Goal: Information Seeking & Learning: Learn about a topic

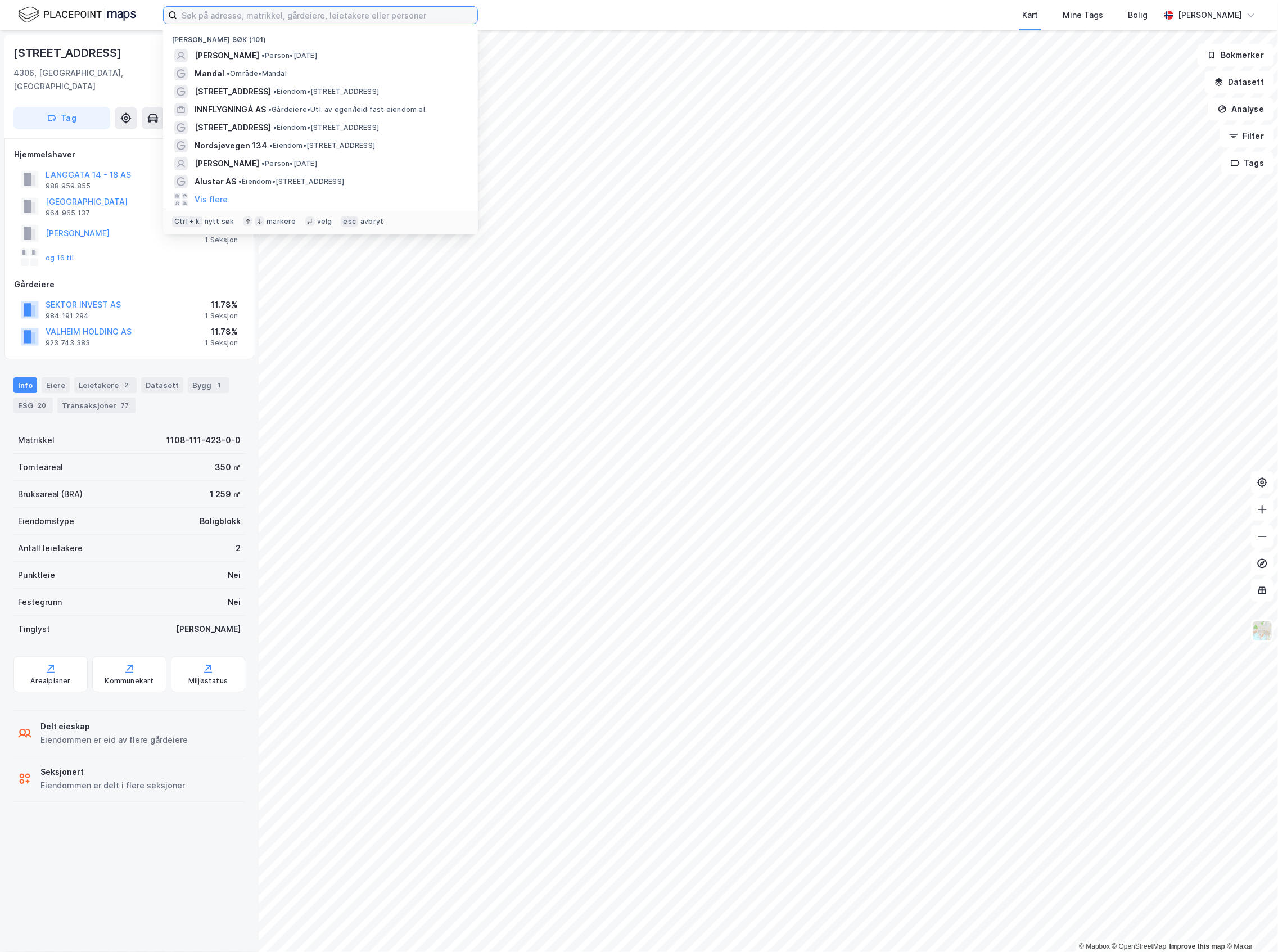
click at [270, 12] on input at bounding box center [327, 15] width 300 height 17
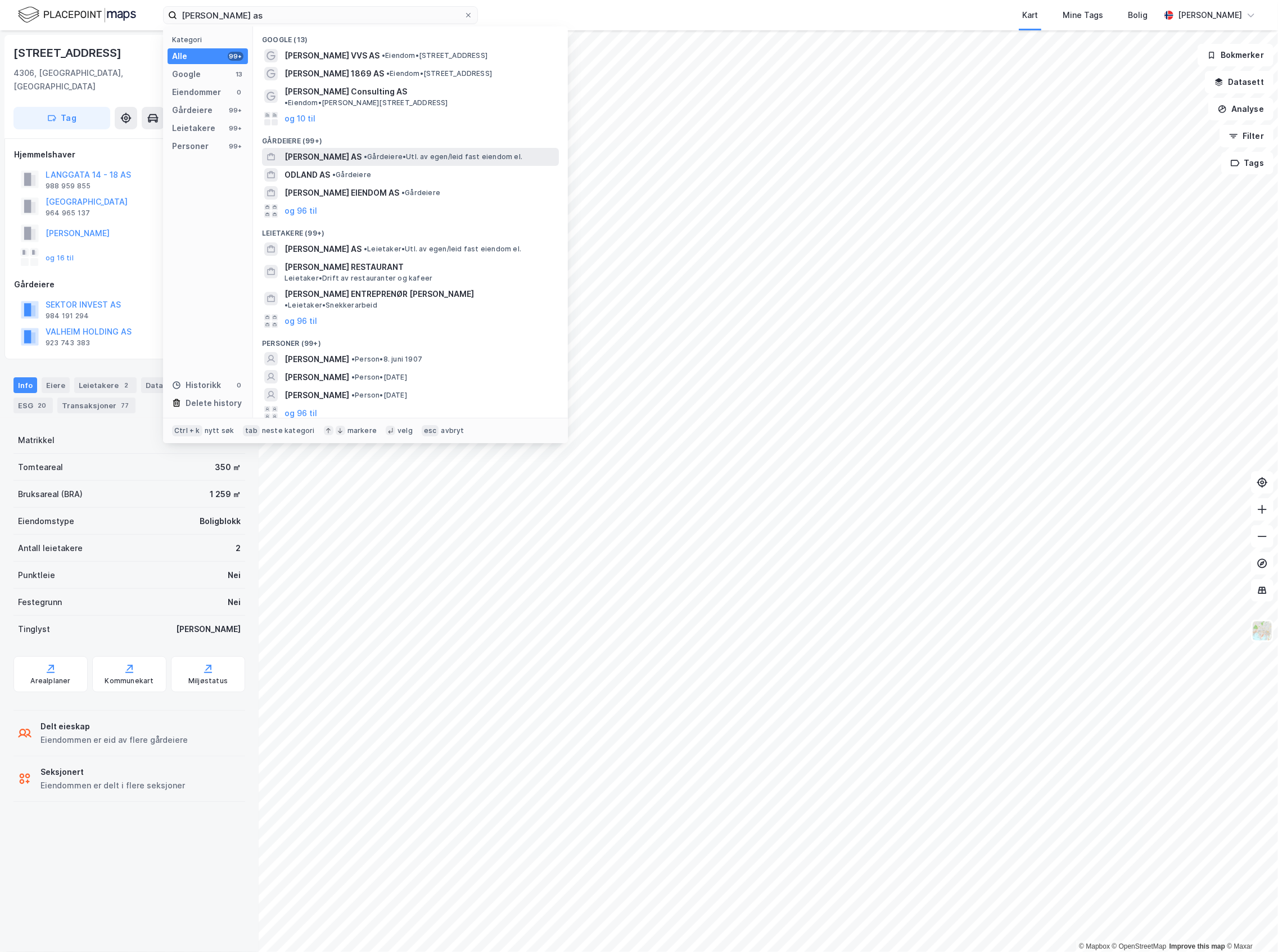
click at [351, 150] on span "JAKOB IDLAND AS" at bounding box center [323, 157] width 77 height 13
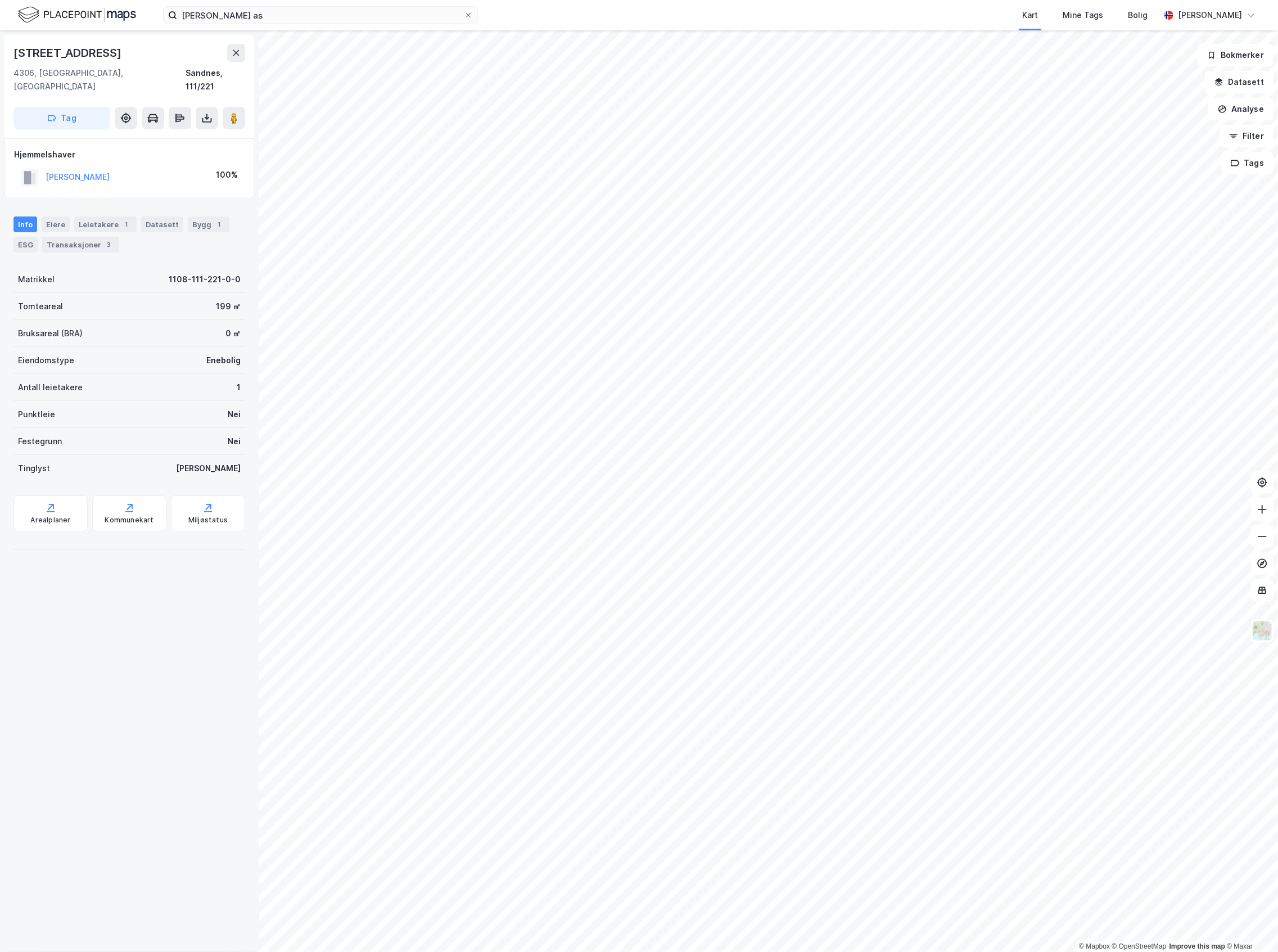
click at [115, 203] on div "Info Eiere Leietakere 1 Datasett Bygg 1 ESG Transaksjoner 3" at bounding box center [129, 230] width 259 height 54
click at [121, 219] on div "1" at bounding box center [127, 225] width 11 height 11
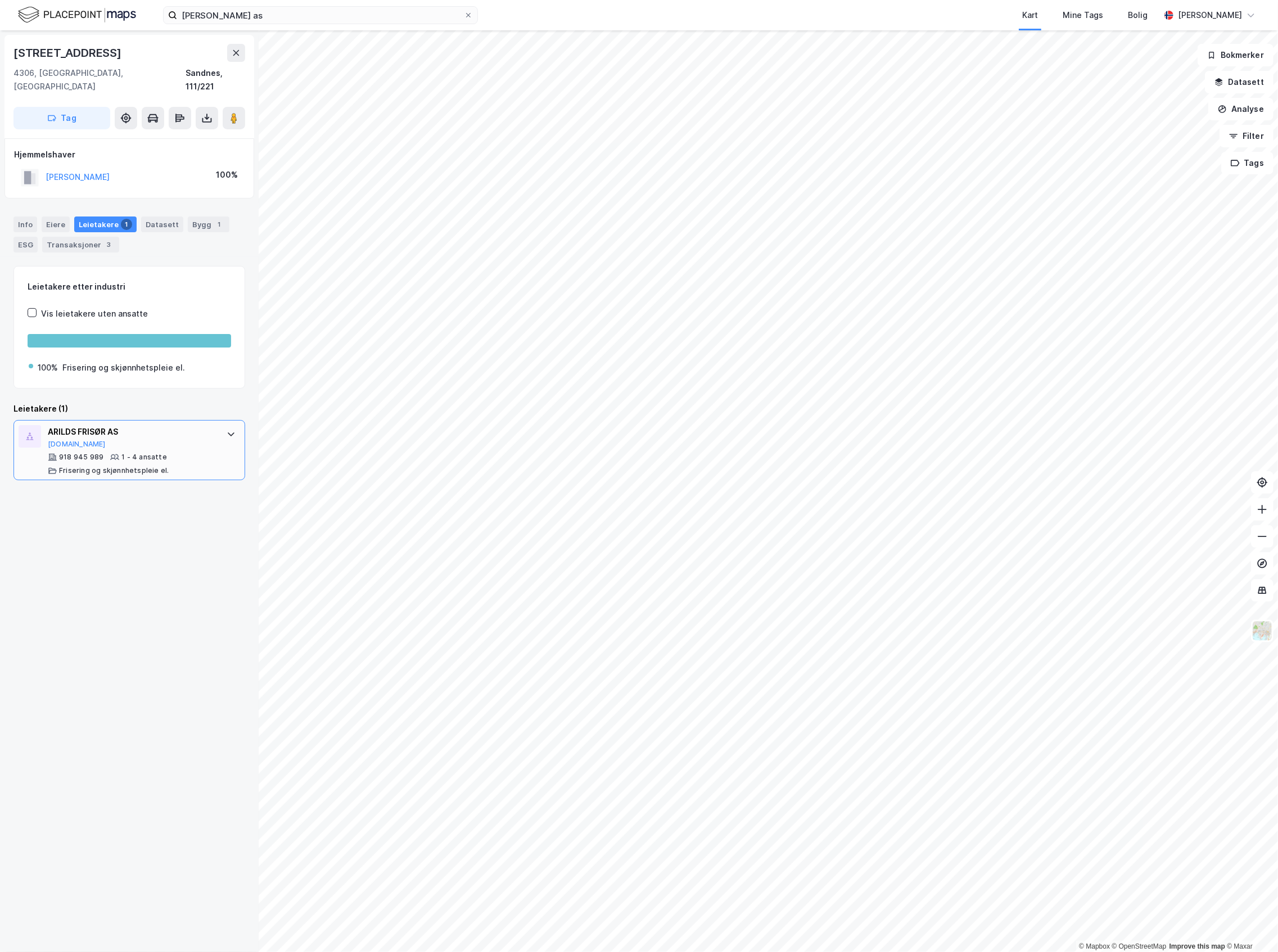
click at [97, 437] on div "ARILDS FRISØR AS Proff.no 918 945 989 1 - 4 ansatte Frisering og skjønnhetsplei…" at bounding box center [132, 450] width 168 height 51
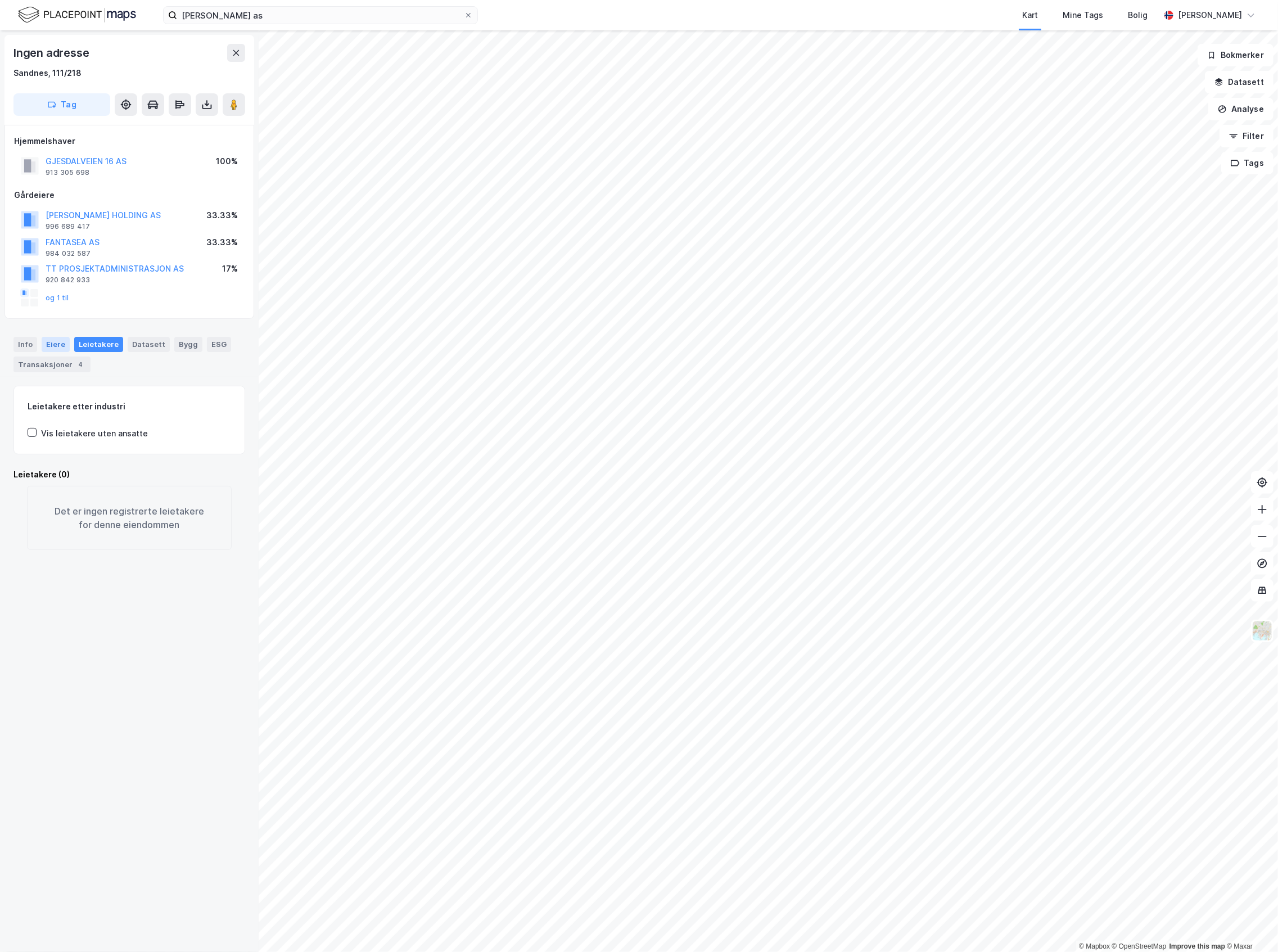
click at [59, 344] on div "Eiere" at bounding box center [56, 344] width 28 height 15
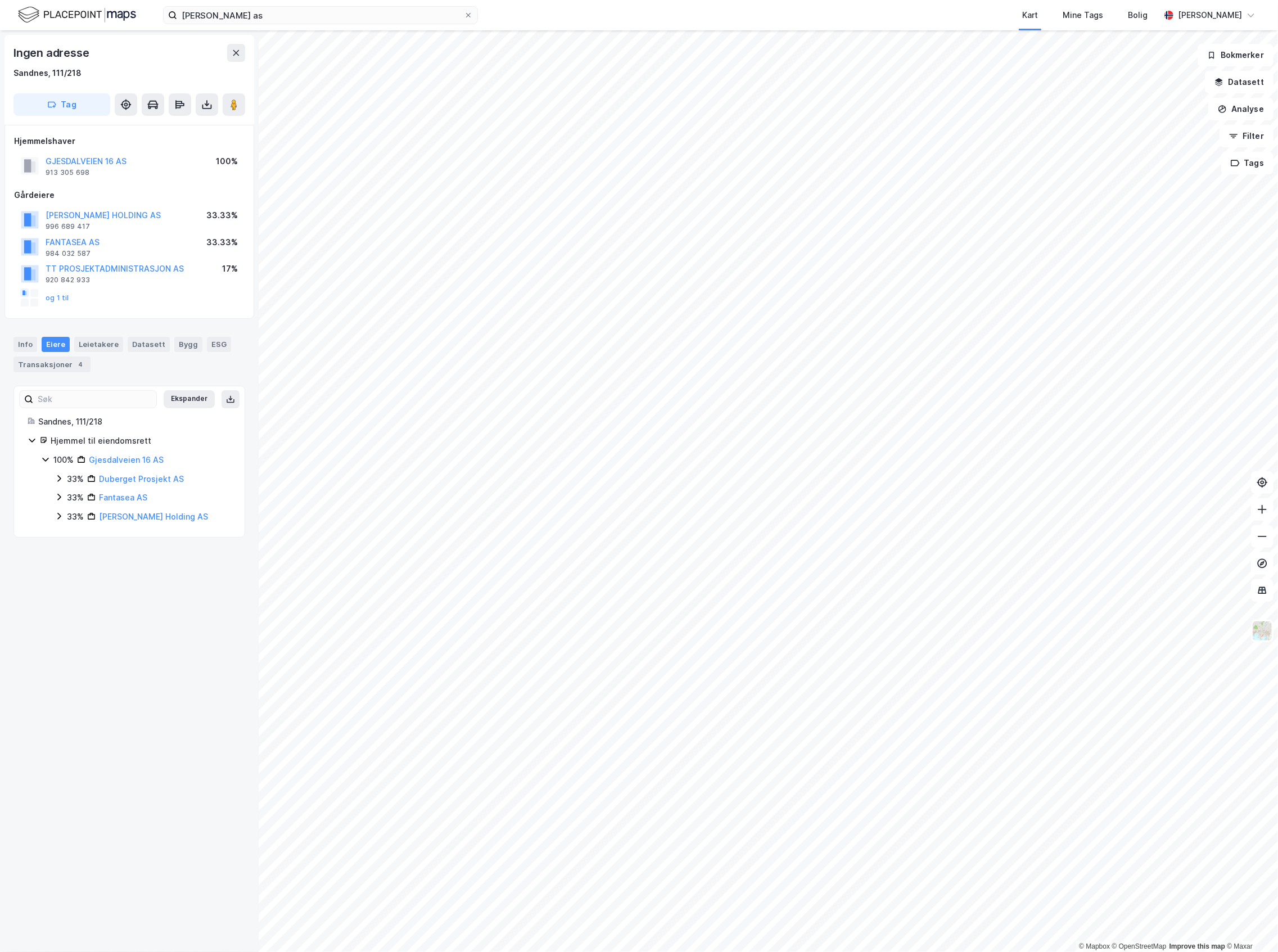
click at [66, 491] on div "33% Duberget Prosjekt AS 33% Fantasea AS 33% Schea Holding AS" at bounding box center [143, 498] width 177 height 52
click at [67, 498] on div "33%" at bounding box center [75, 497] width 17 height 13
click at [76, 471] on div "100% Gjesdalveien 16 AS 33% Duberget Prosjekt AS 33% Fantasea AS 33% - Skandsen…" at bounding box center [136, 518] width 190 height 128
click at [75, 476] on div "33%" at bounding box center [75, 479] width 17 height 13
click at [76, 496] on icon at bounding box center [72, 497] width 9 height 9
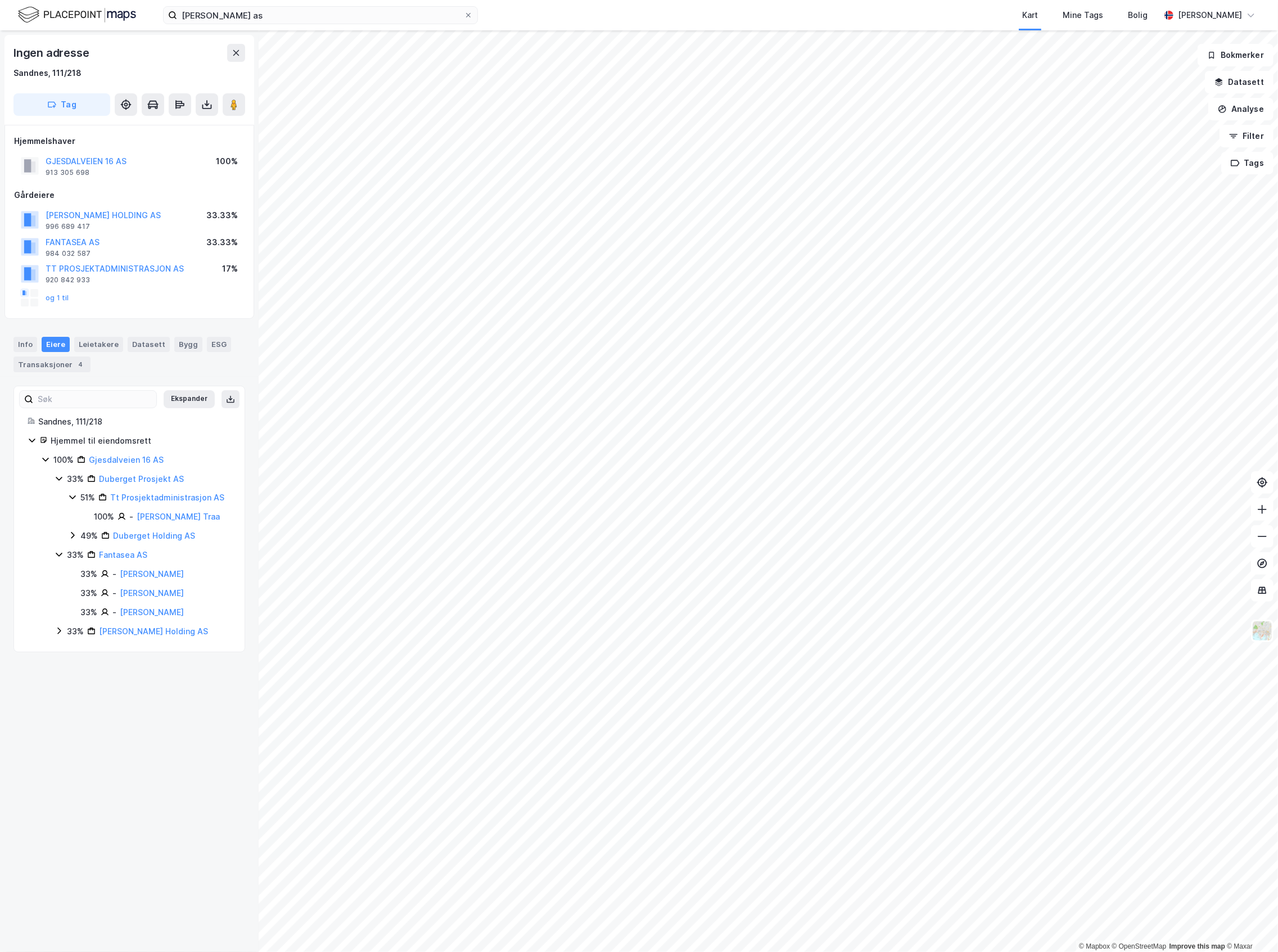
click at [86, 534] on div "49%" at bounding box center [89, 536] width 17 height 13
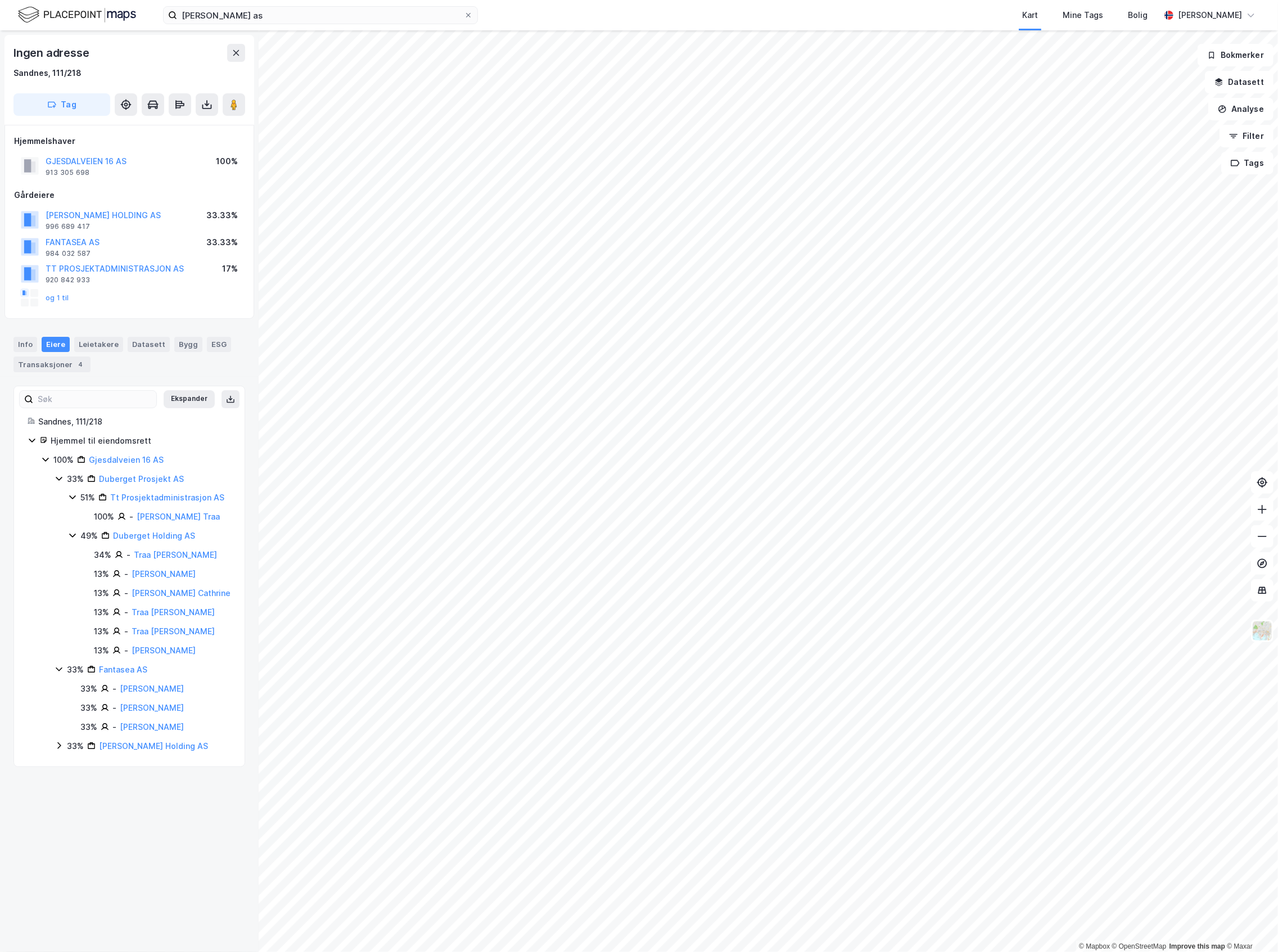
click at [36, 437] on icon at bounding box center [32, 440] width 9 height 9
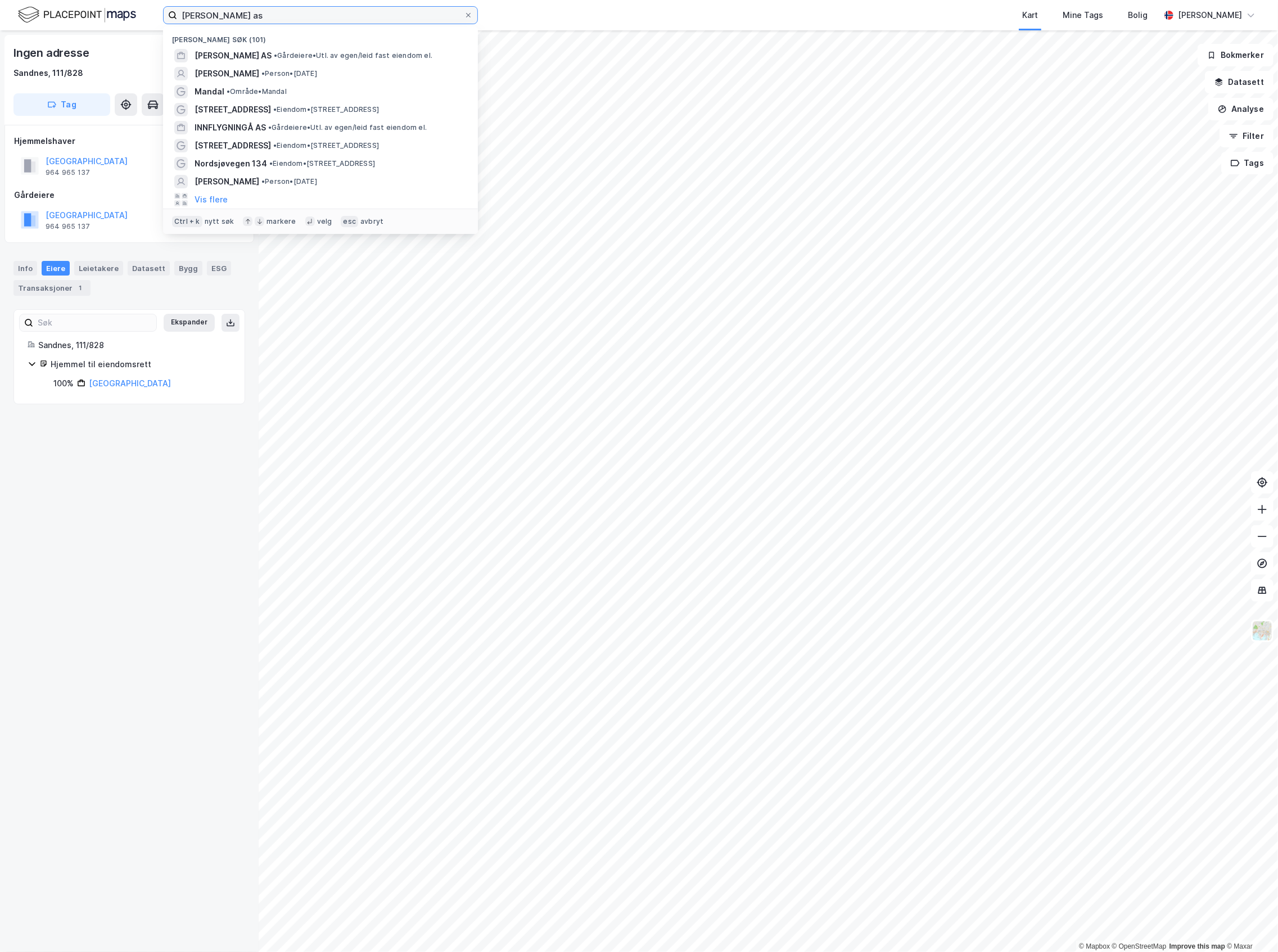
drag, startPoint x: 233, startPoint y: 17, endPoint x: 158, endPoint y: 26, distance: 75.5
click at [154, 26] on div "jakob idland as Nylige søk (101) JAKOB IDLAND AS • Gårdeiere • Utl. av egen/lei…" at bounding box center [639, 15] width 1278 height 31
type input "srk eiendom"
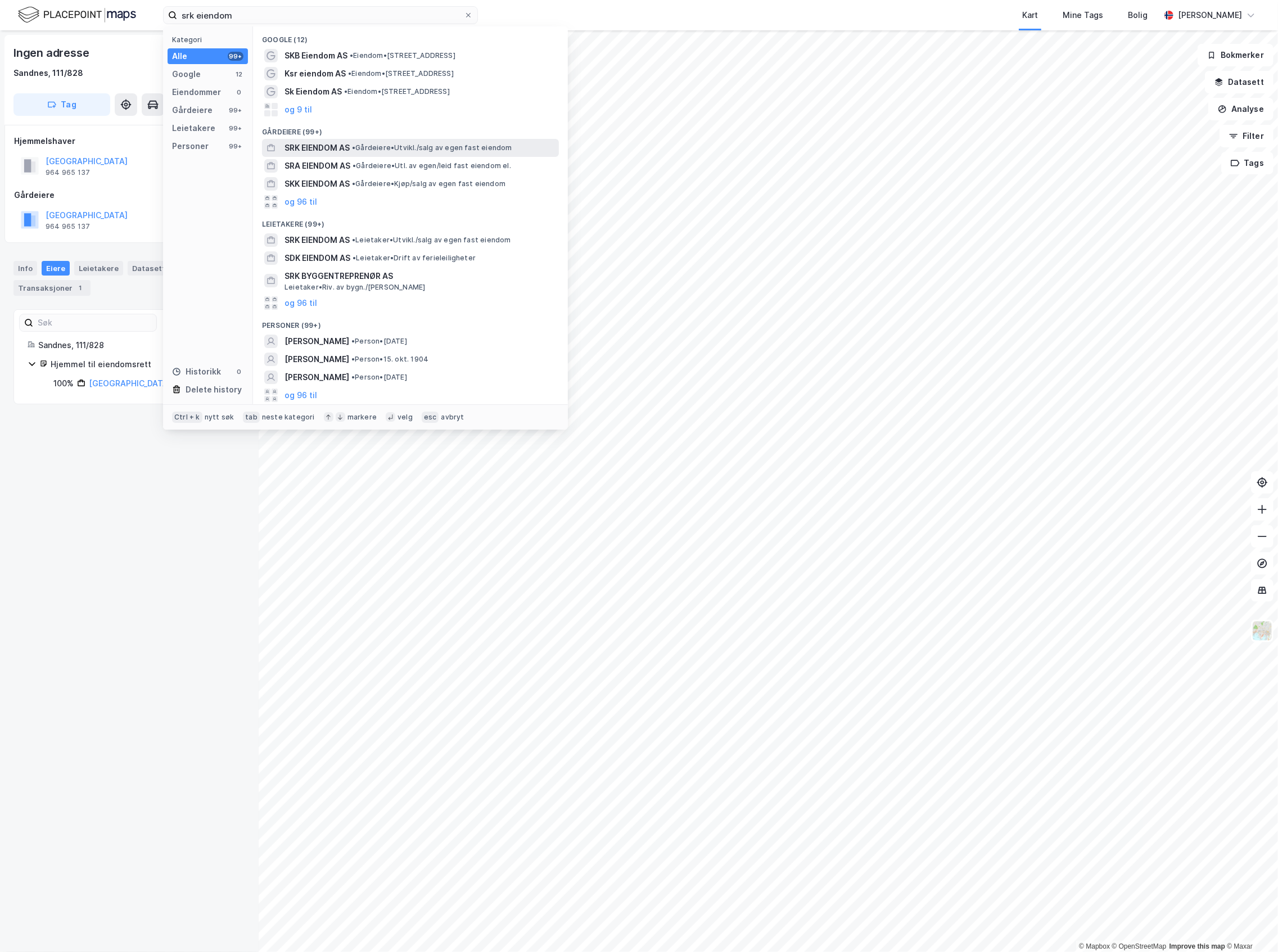
click at [336, 147] on span "SRK EIENDOM AS" at bounding box center [317, 148] width 65 height 13
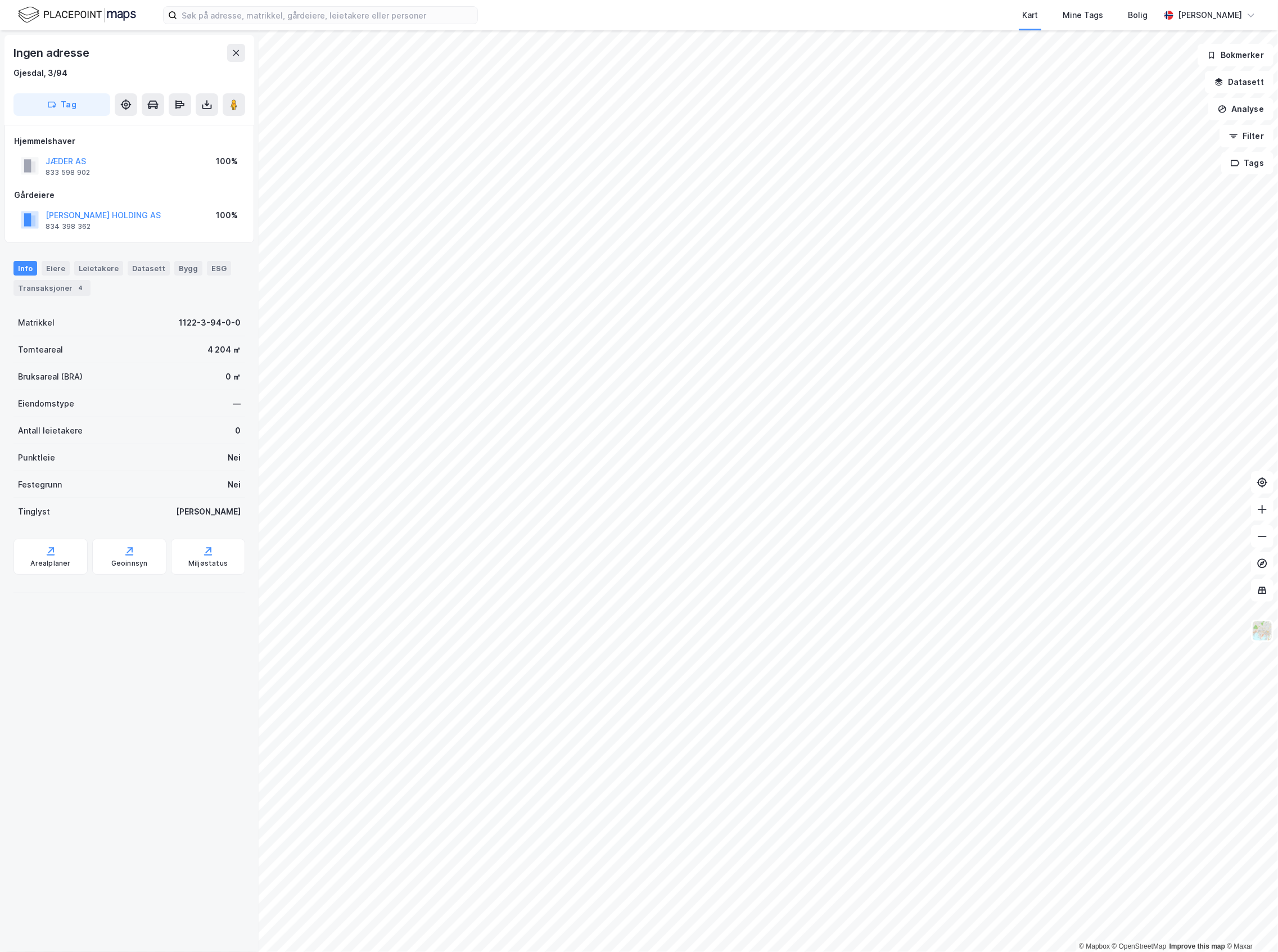
click at [147, 348] on div "© Mapbox © OpenStreetMap Improve this map © Maxar Ingen adresse Gjesdal, 3/94 T…" at bounding box center [639, 491] width 1278 height 922
click at [1031, 951] on html "Kart Mine Tags Bolig Joakim Neresen © Mapbox © OpenStreetMap Improve this map ©…" at bounding box center [639, 476] width 1278 height 952
click at [242, 106] on button at bounding box center [234, 105] width 23 height 23
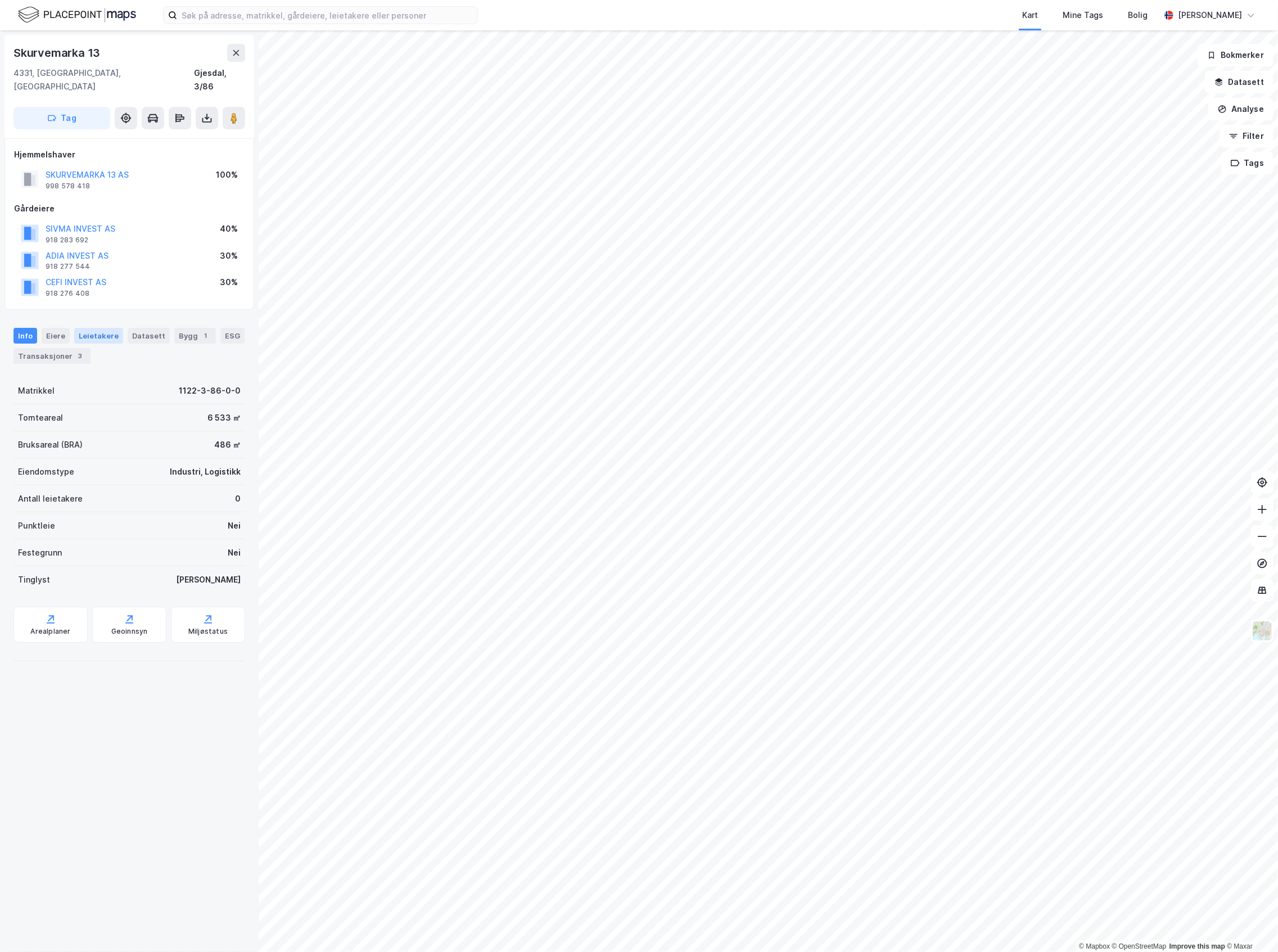
click at [102, 328] on div "Leietakere" at bounding box center [98, 336] width 49 height 16
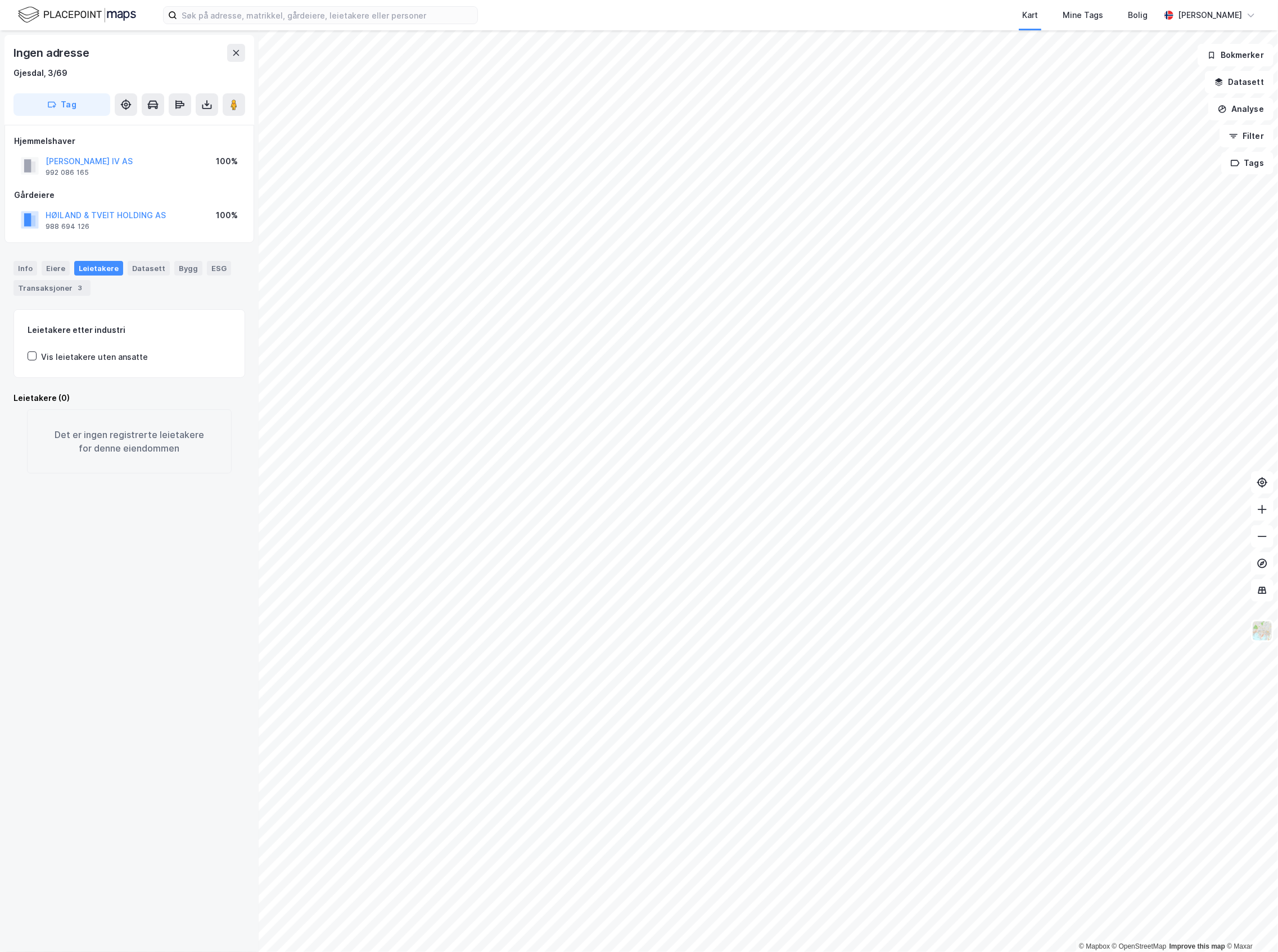
click at [1277, 455] on html "Kart Mine Tags Bolig Joakim Neresen © Mapbox © OpenStreetMap Improve this map ©…" at bounding box center [639, 476] width 1278 height 952
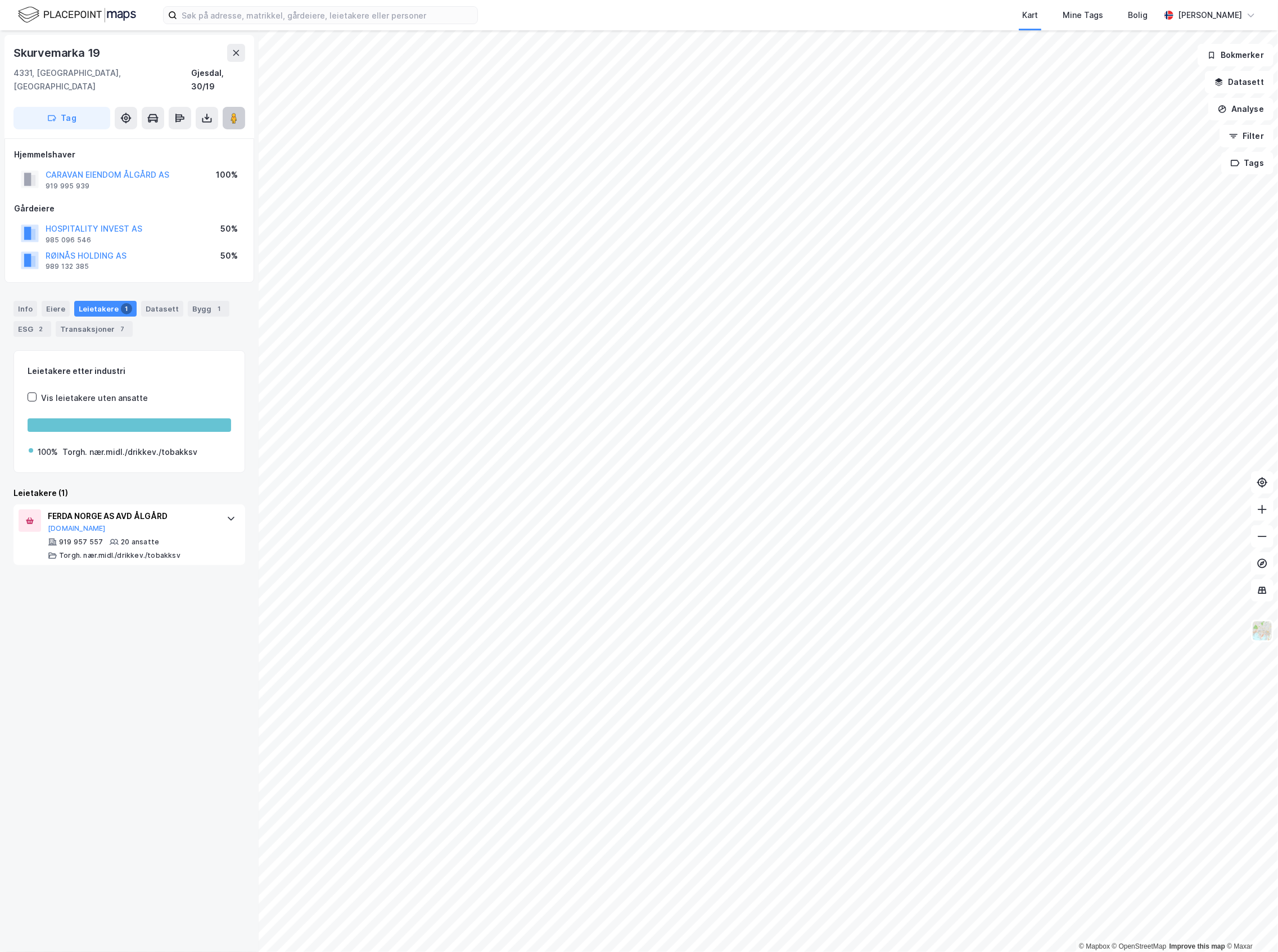
click at [230, 113] on icon at bounding box center [234, 118] width 11 height 11
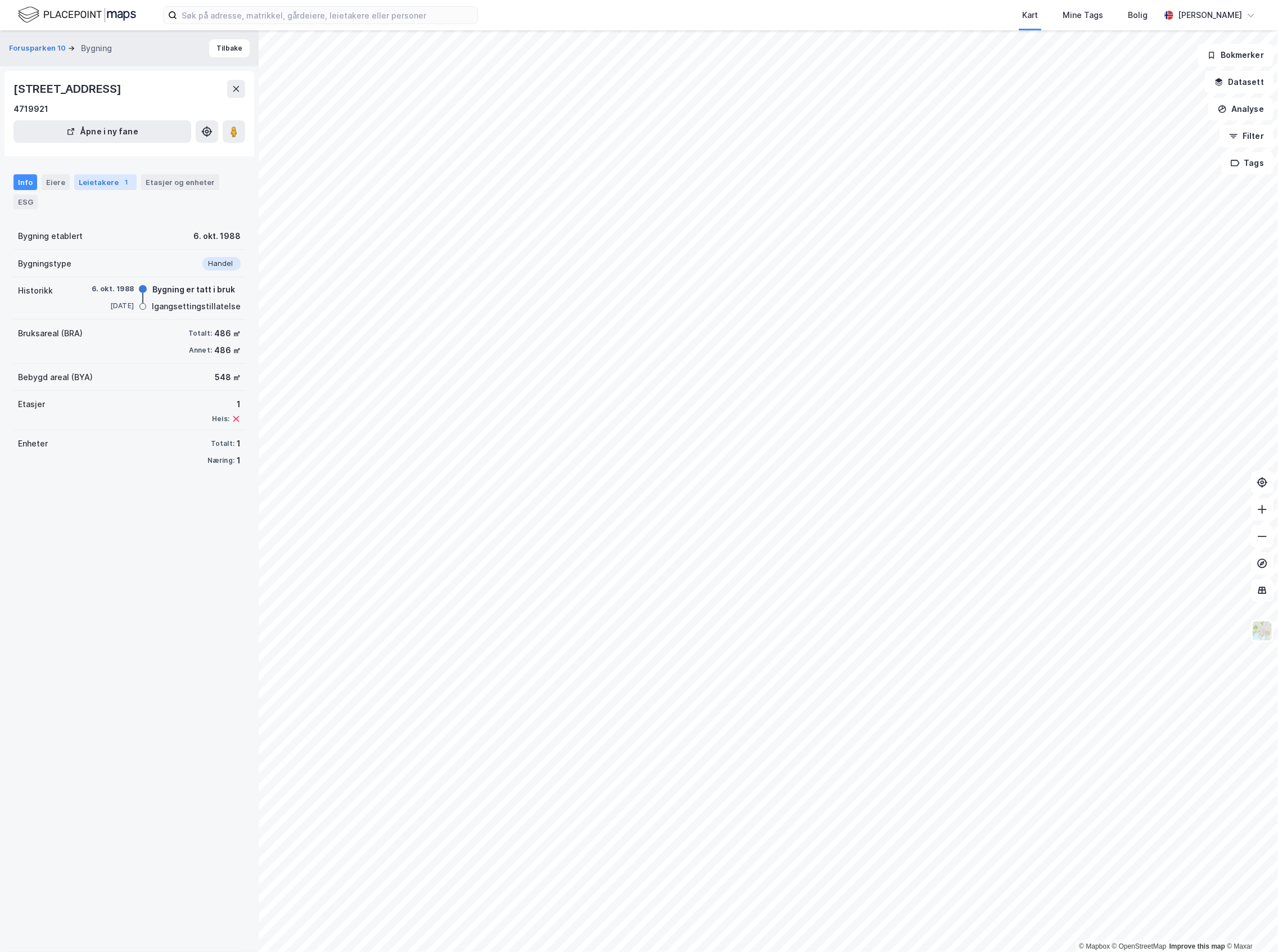
click at [75, 180] on div "Leietakere 1" at bounding box center [105, 182] width 62 height 16
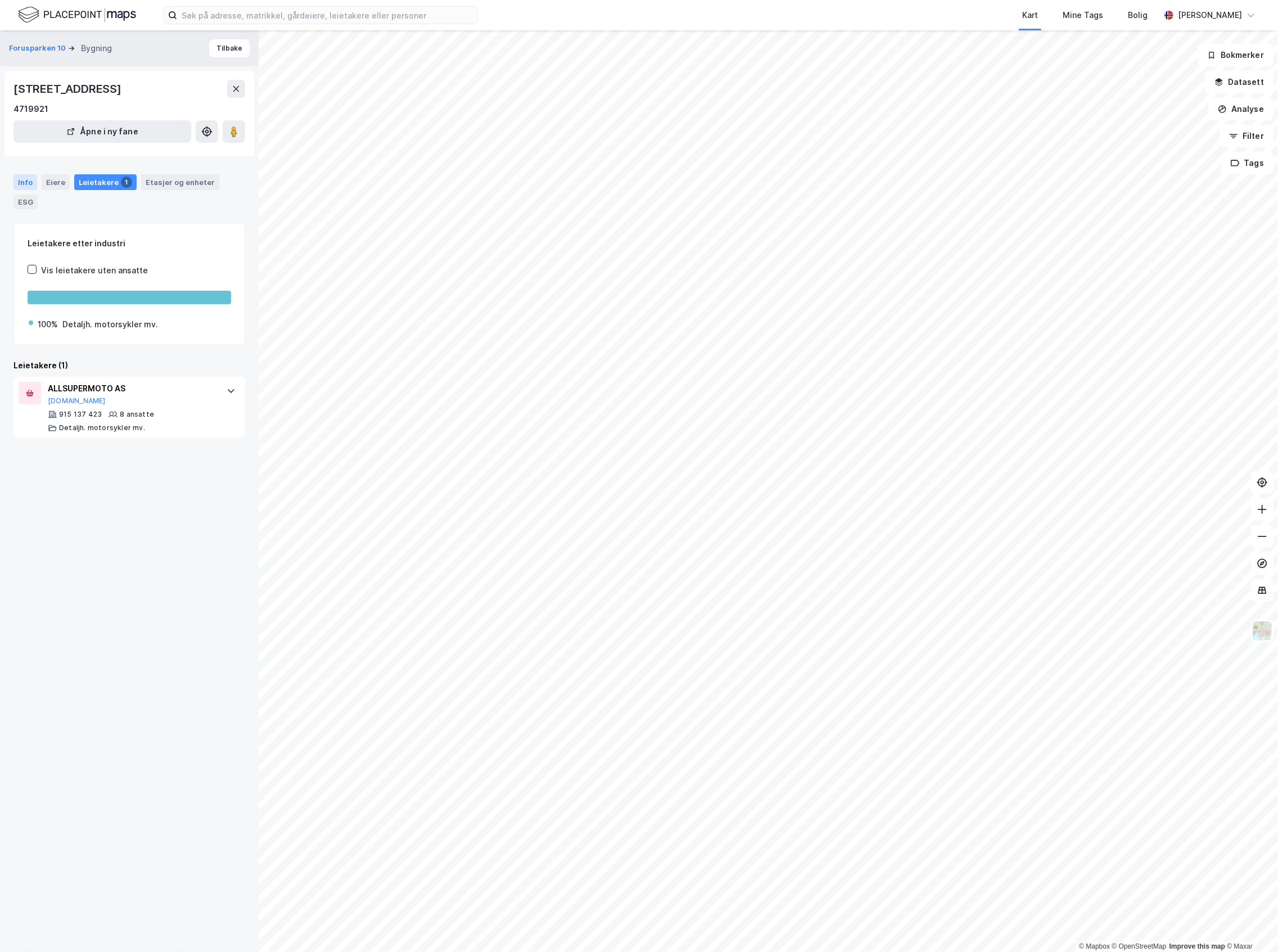
click at [24, 180] on div "Info" at bounding box center [25, 182] width 24 height 16
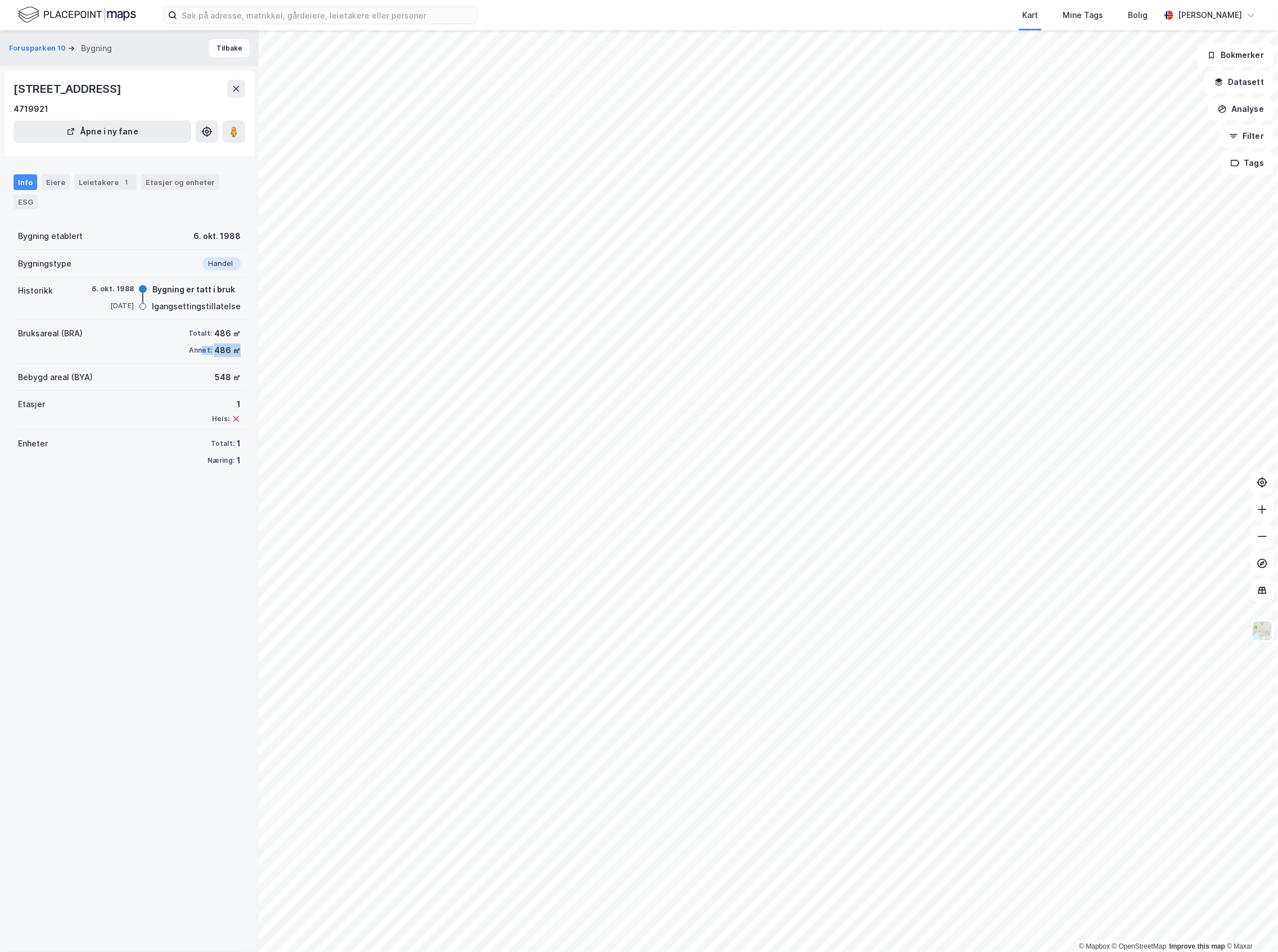
drag, startPoint x: 228, startPoint y: 351, endPoint x: 191, endPoint y: 346, distance: 37.3
click at [191, 346] on div "Annet: 486 ㎡" at bounding box center [214, 351] width 52 height 13
click at [212, 417] on div "Heis:" at bounding box center [221, 418] width 17 height 9
click at [80, 185] on div "Leietakere 2" at bounding box center [105, 182] width 62 height 16
